Goal: Task Accomplishment & Management: Manage account settings

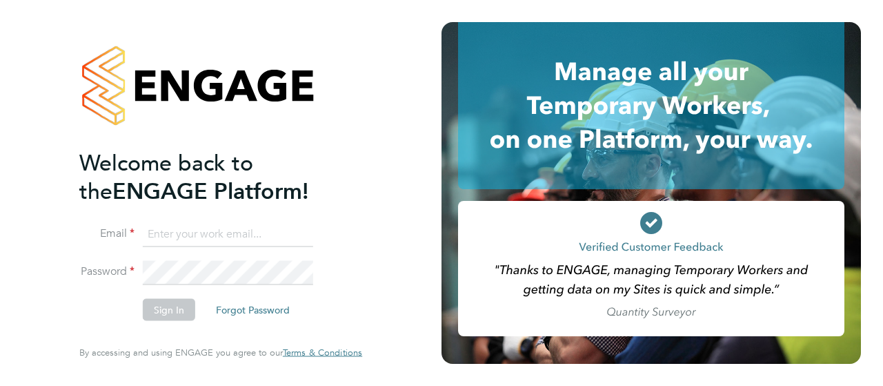
type input "[EMAIL_ADDRESS][DOMAIN_NAME]"
click at [173, 315] on button "Sign In" at bounding box center [169, 310] width 52 height 22
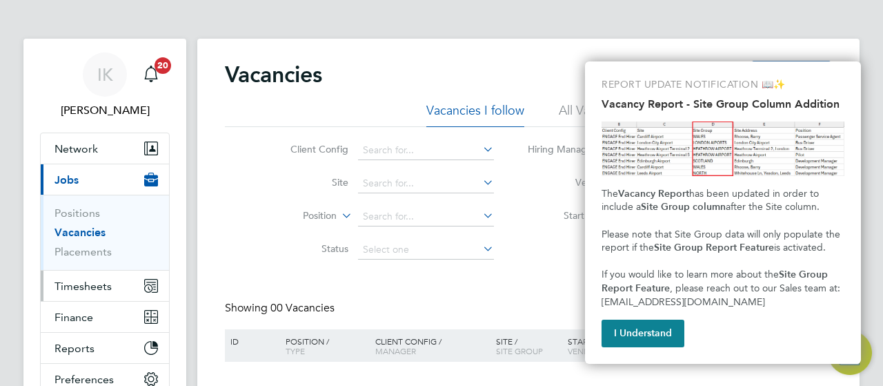
click at [96, 284] on span "Timesheets" at bounding box center [83, 286] width 57 height 13
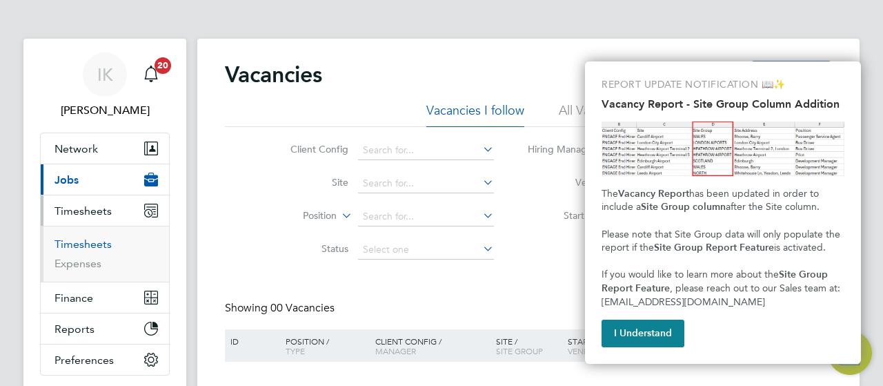
click at [92, 241] on link "Timesheets" at bounding box center [83, 243] width 57 height 13
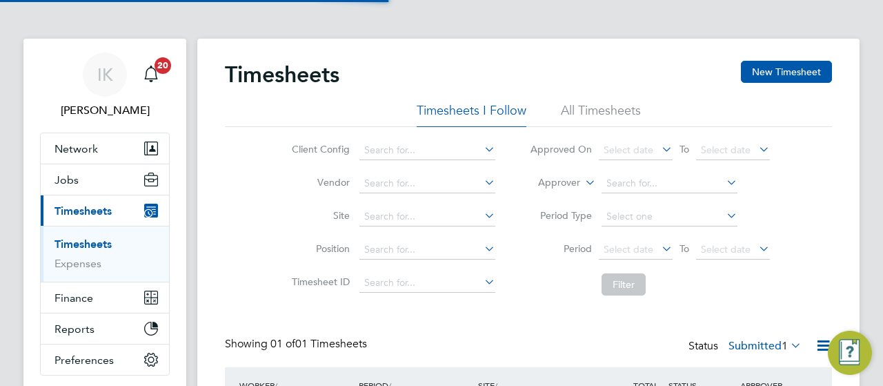
scroll to position [35, 119]
drag, startPoint x: 872, startPoint y: 161, endPoint x: 875, endPoint y: 196, distance: 35.4
click at [875, 196] on div "IK Ivona Kucharska Notifications 20 Applications: Network Sites Workers Jobs Po…" at bounding box center [441, 255] width 883 height 510
click at [874, 155] on div "IK Ivona Kucharska Notifications 20 Applications: Network Sites Workers Jobs Po…" at bounding box center [441, 255] width 883 height 510
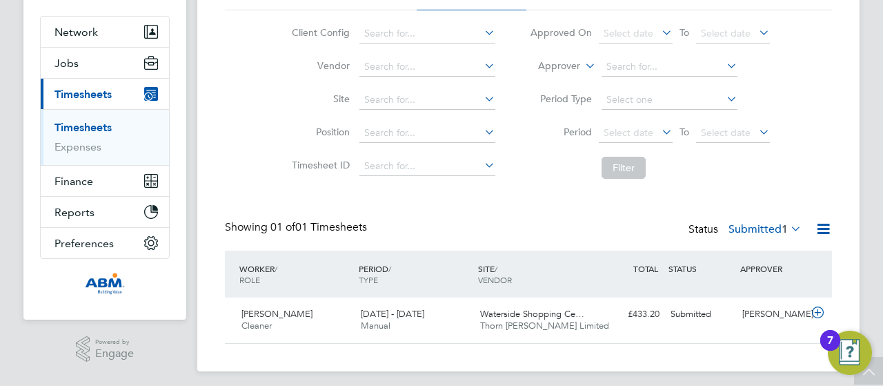
scroll to position [123, 0]
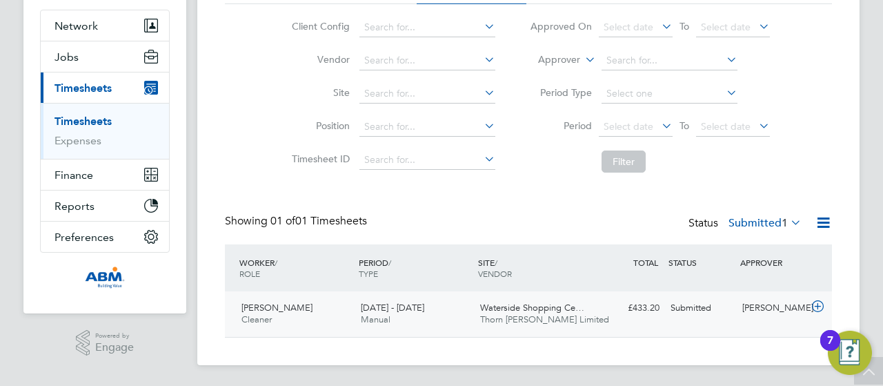
click at [377, 306] on span "20 - 26 Sep 2025" at bounding box center [392, 308] width 63 height 12
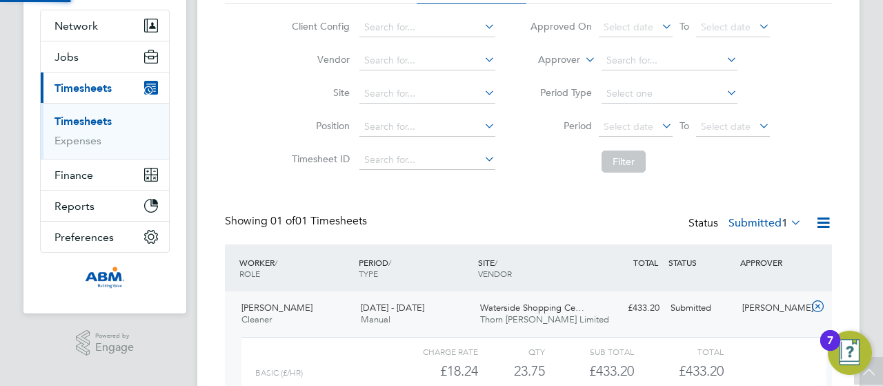
scroll to position [23, 135]
click at [874, 162] on div "IK Ivona Kucharska Notifications 20 Applications: Network Sites Workers Jobs Po…" at bounding box center [441, 195] width 883 height 637
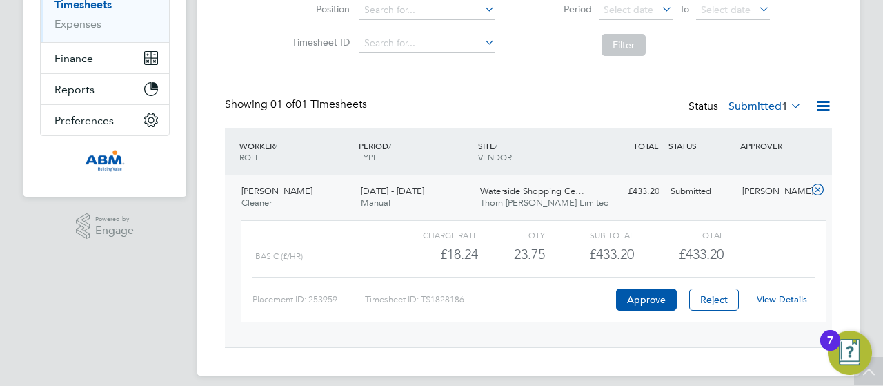
scroll to position [250, 0]
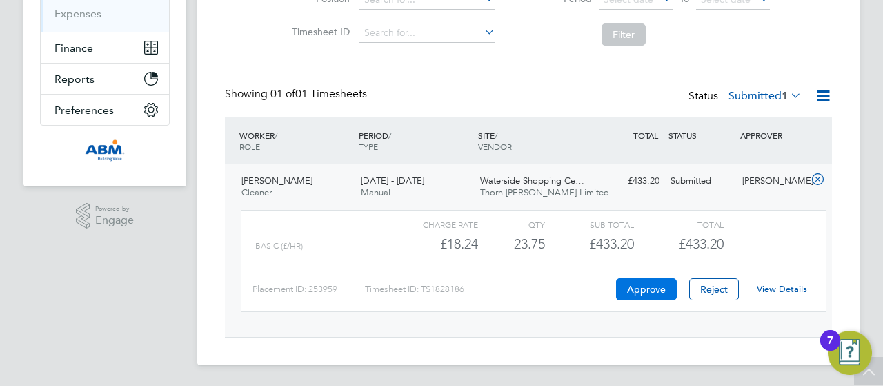
click at [647, 289] on button "Approve" at bounding box center [646, 289] width 61 height 22
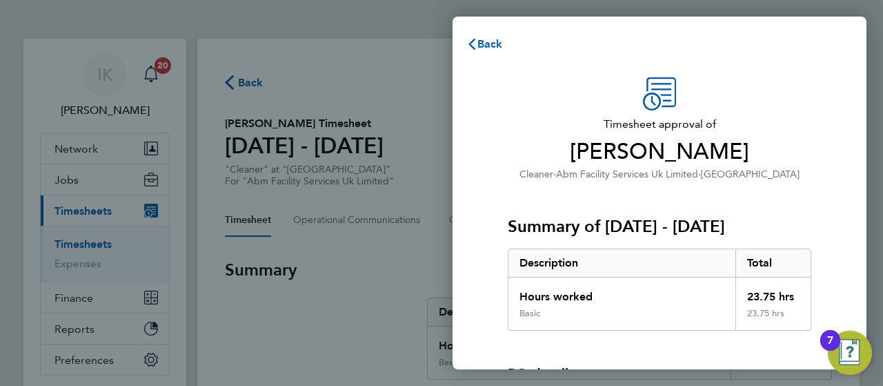
click at [835, 192] on div "Timesheet approval of Adejuwon Olatunji Cleaner · Abm Facility Services Uk Limi…" at bounding box center [660, 313] width 414 height 505
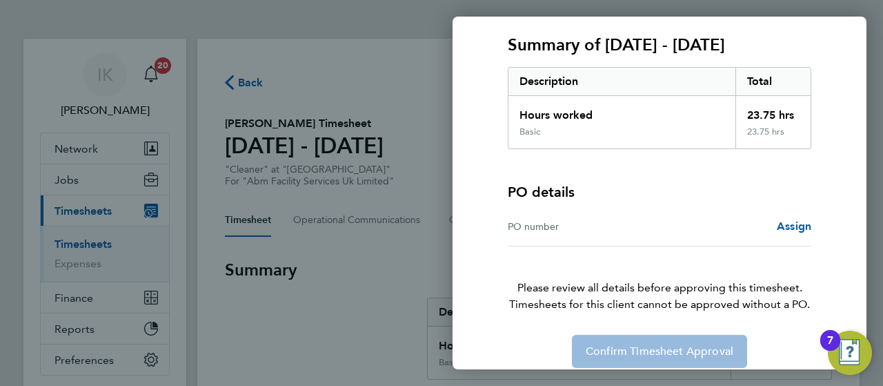
scroll to position [193, 0]
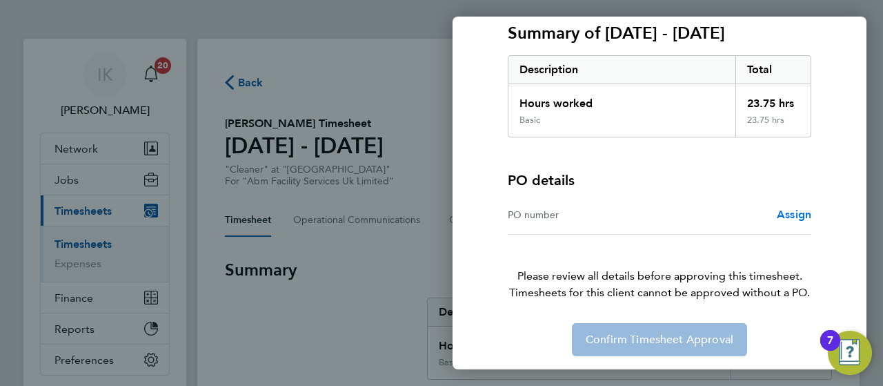
click at [796, 214] on span "Assign" at bounding box center [794, 214] width 35 height 13
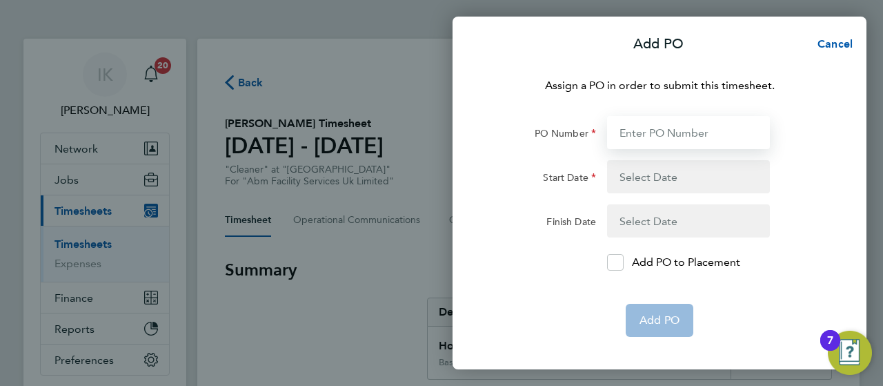
paste input "647763"
type input "647763"
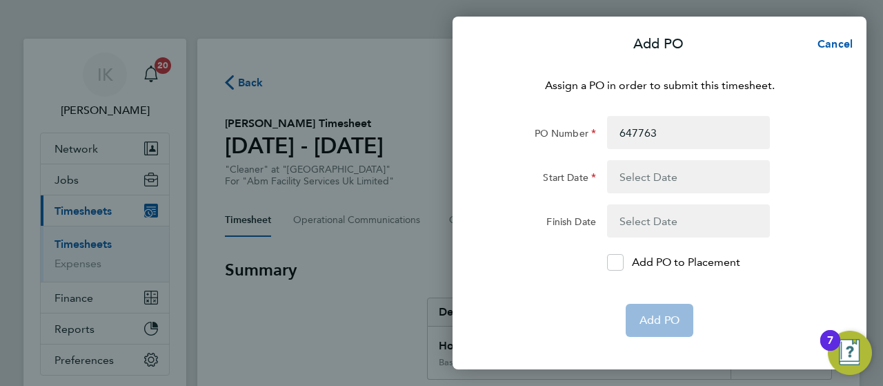
click at [642, 176] on button "button" at bounding box center [688, 176] width 163 height 33
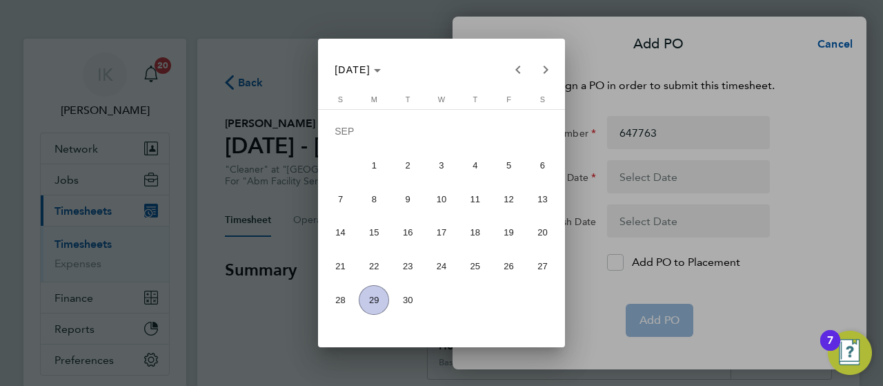
click at [536, 235] on span "20" at bounding box center [542, 232] width 30 height 30
type input "20 Sep 25"
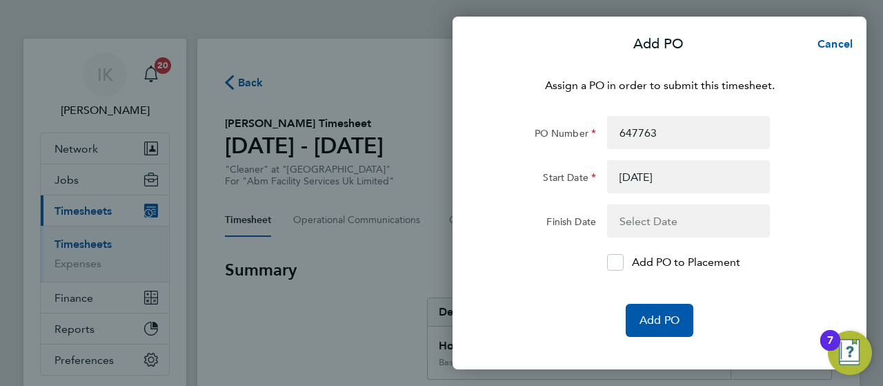
click at [636, 217] on button "button" at bounding box center [688, 220] width 163 height 33
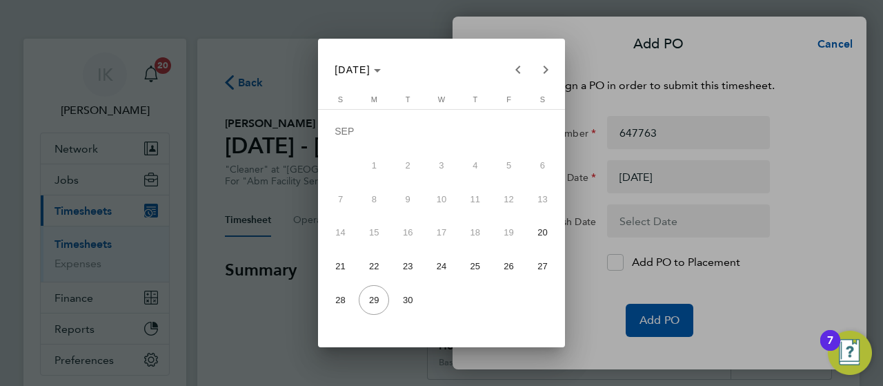
click at [505, 266] on span "26" at bounding box center [509, 266] width 30 height 30
type input "26 Sep 25"
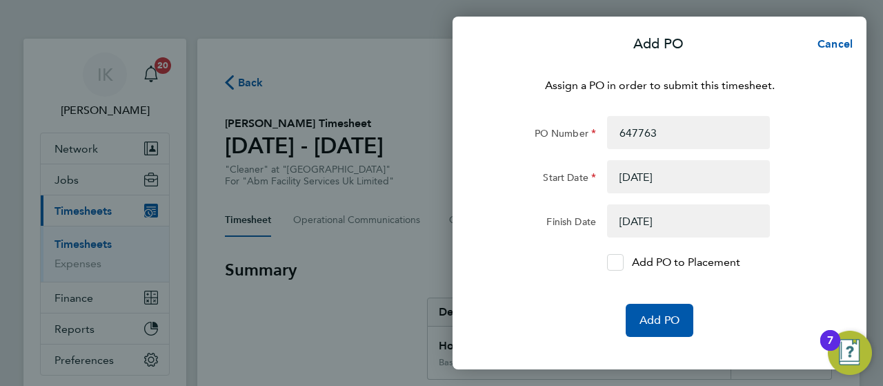
click at [622, 265] on div at bounding box center [615, 262] width 17 height 17
click at [620, 262] on input "Add PO to Placement" at bounding box center [620, 262] width 0 height 0
click at [671, 326] on span "Add PO" at bounding box center [660, 320] width 40 height 14
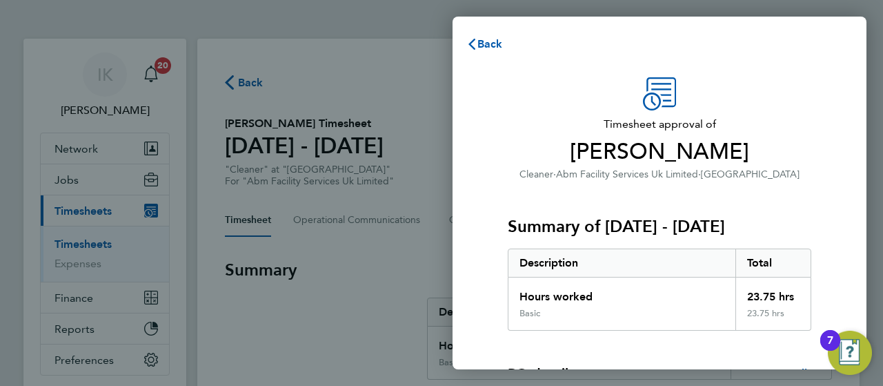
click at [843, 220] on div "Timesheet approval of Adejuwon Olatunji Cleaner · Abm Facility Services Uk Limi…" at bounding box center [660, 353] width 414 height 584
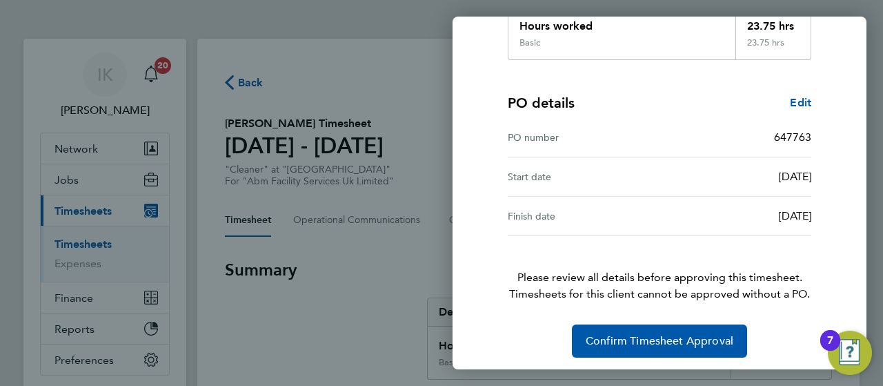
scroll to position [273, 0]
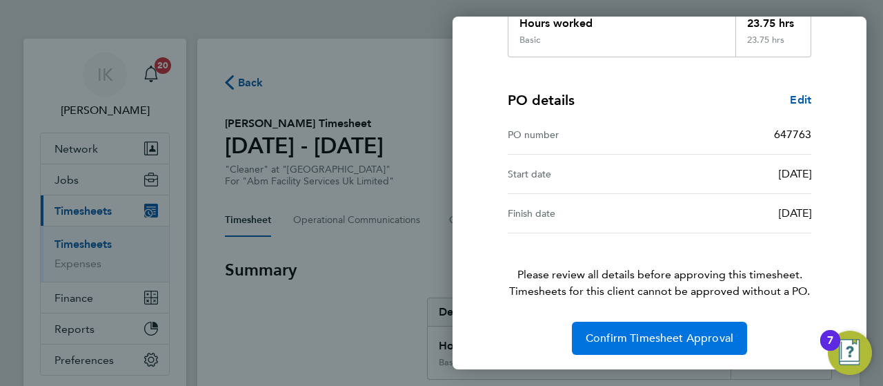
click at [618, 337] on span "Confirm Timesheet Approval" at bounding box center [660, 338] width 148 height 14
